Goal: Use online tool/utility: Utilize a website feature to perform a specific function

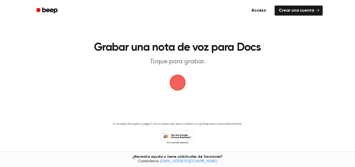
click at [322, 64] on main "Grabar una nota de voz para Docs Toque para grabar. ¿Cansado de copiar y pegar?…" at bounding box center [177, 79] width 355 height 159
click at [285, 94] on main "Grabar una nota de voz para Docs Toque para grabar. ¿Cansado de copiar y pegar?…" at bounding box center [177, 79] width 355 height 159
click at [337, 42] on main "Grabar una nota de voz para Docs Toque para grabar. ¿Cansado de copiar y pegar?…" at bounding box center [177, 79] width 355 height 159
click at [180, 79] on span "button" at bounding box center [177, 82] width 17 height 17
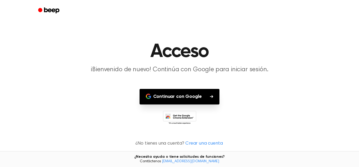
click at [197, 96] on font "Continuar con Google" at bounding box center [177, 96] width 49 height 5
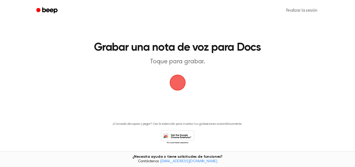
click at [180, 84] on span "button" at bounding box center [177, 82] width 19 height 19
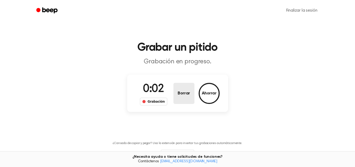
click at [184, 91] on font "Borrar" at bounding box center [184, 93] width 12 height 4
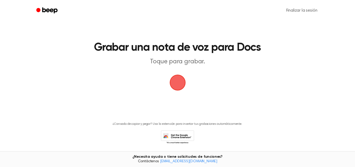
click at [179, 78] on span "button" at bounding box center [178, 82] width 18 height 18
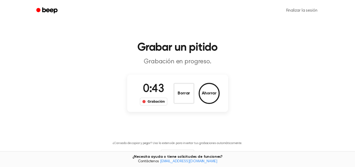
drag, startPoint x: 158, startPoint y: 65, endPoint x: 164, endPoint y: 64, distance: 6.3
click at [164, 64] on font "Grabación en progreso." at bounding box center [177, 61] width 67 height 6
click at [214, 89] on button "Ahorrar" at bounding box center [209, 93] width 21 height 21
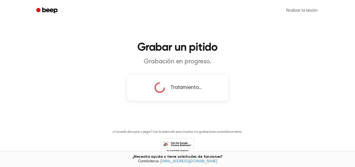
copy font "a"
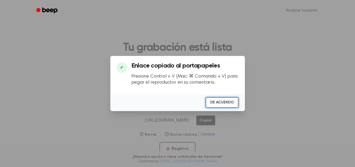
click at [231, 103] on font "DE ACUERDO" at bounding box center [221, 102] width 23 height 4
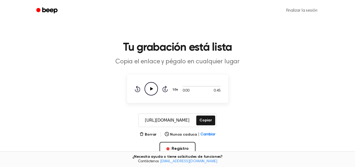
click at [332, 30] on main "Tu grabación está lista Copia el enlace y pégalo en cualquier lugar 0:00 0:45 S…" at bounding box center [177, 111] width 355 height 222
